Goal: Entertainment & Leisure: Consume media (video, audio)

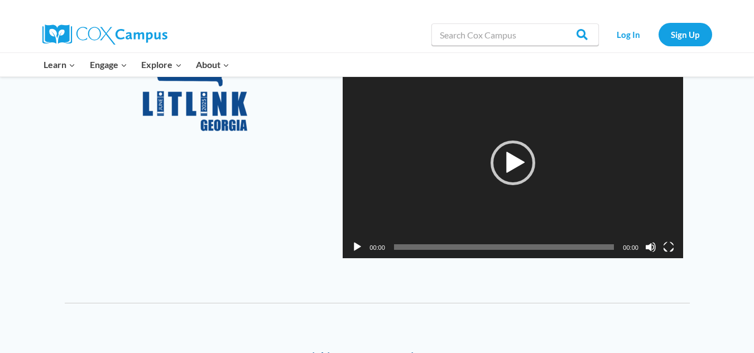
scroll to position [167, 0]
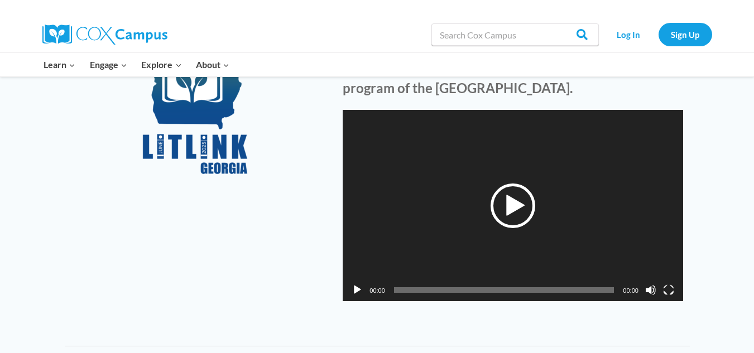
click at [510, 204] on div "Play" at bounding box center [512, 206] width 45 height 45
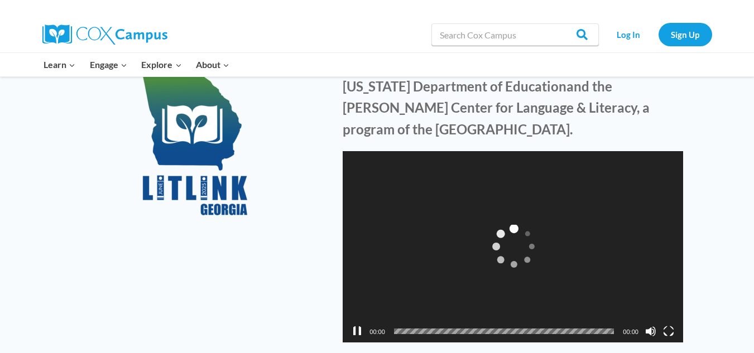
scroll to position [223, 0]
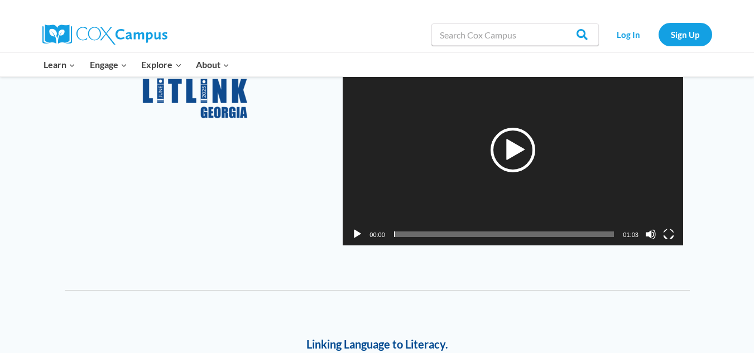
click at [504, 160] on div "Play" at bounding box center [512, 150] width 45 height 45
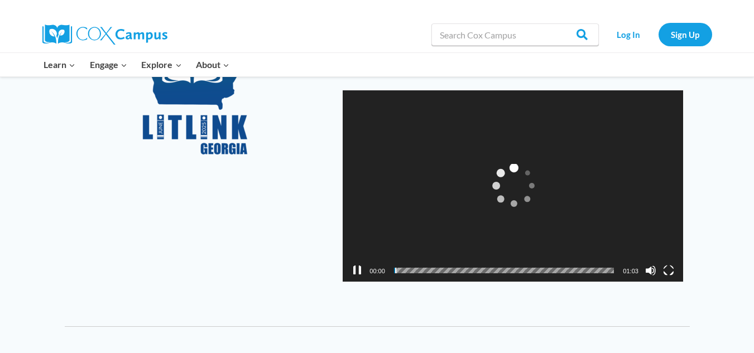
scroll to position [167, 0]
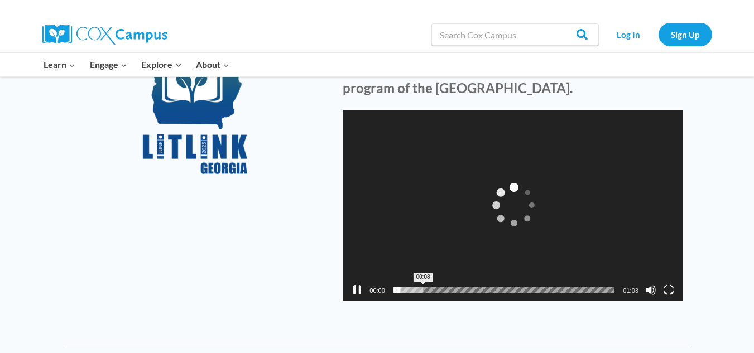
click at [423, 292] on span "00:08" at bounding box center [504, 290] width 220 height 6
click at [453, 289] on span "00:17" at bounding box center [504, 290] width 220 height 6
click at [494, 289] on span "00:28" at bounding box center [504, 290] width 220 height 6
click at [546, 286] on span "Video Player" at bounding box center [546, 285] width 6 height 6
